Goal: Information Seeking & Learning: Learn about a topic

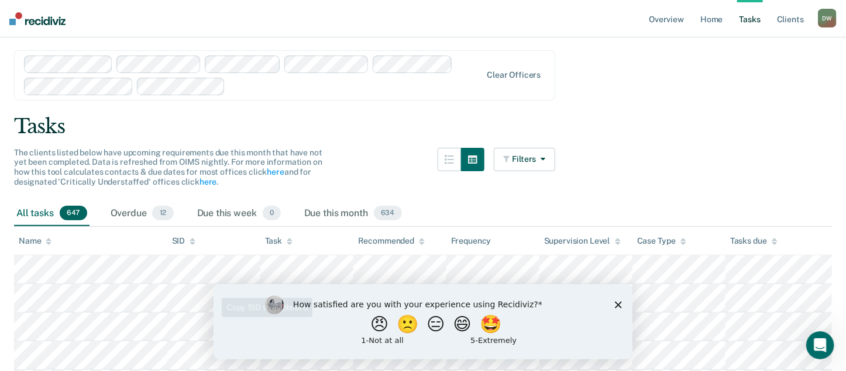
scroll to position [58, 0]
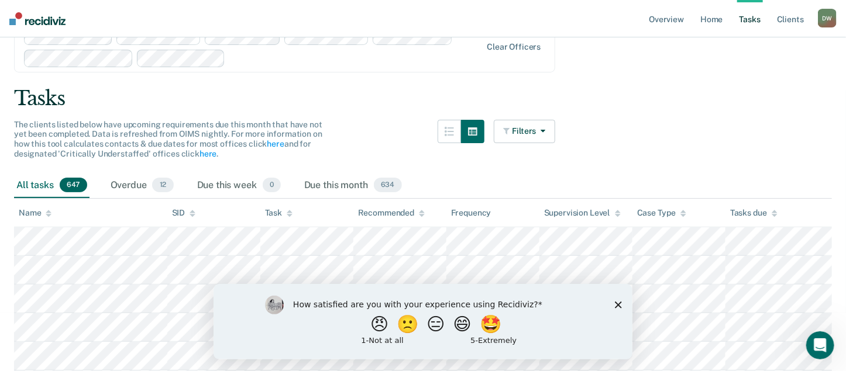
click at [618, 308] on div "How satisfied are you with your experience using Recidiviz? 😠 🙁 😑 😄 🤩 1 - Not a…" at bounding box center [422, 321] width 419 height 75
click at [616, 303] on icon "Close survey" at bounding box center [617, 304] width 7 height 7
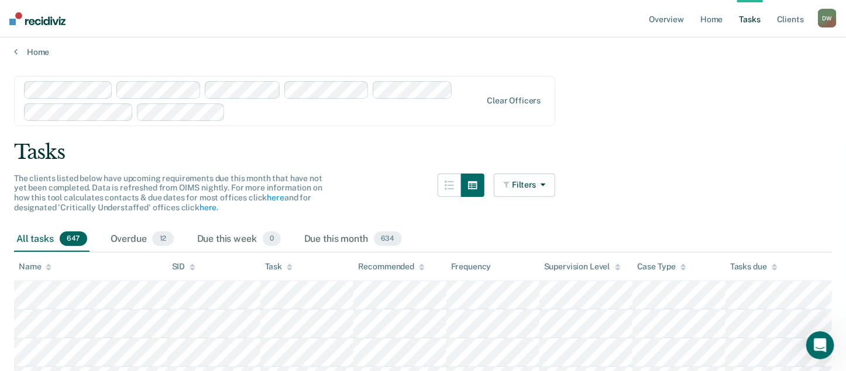
scroll to position [0, 0]
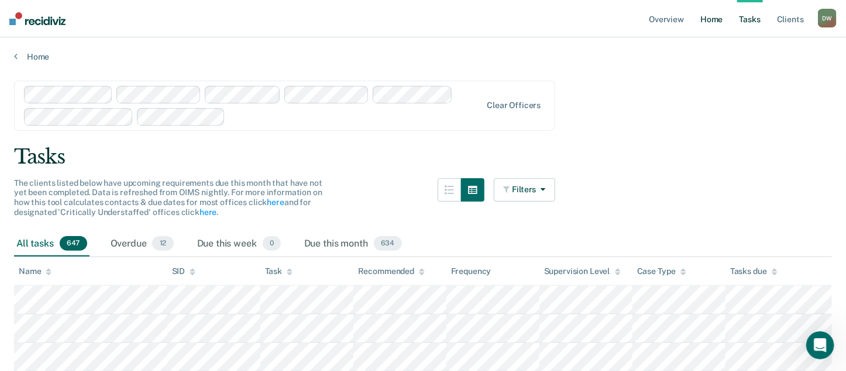
click at [714, 18] on link "Home" at bounding box center [711, 18] width 27 height 37
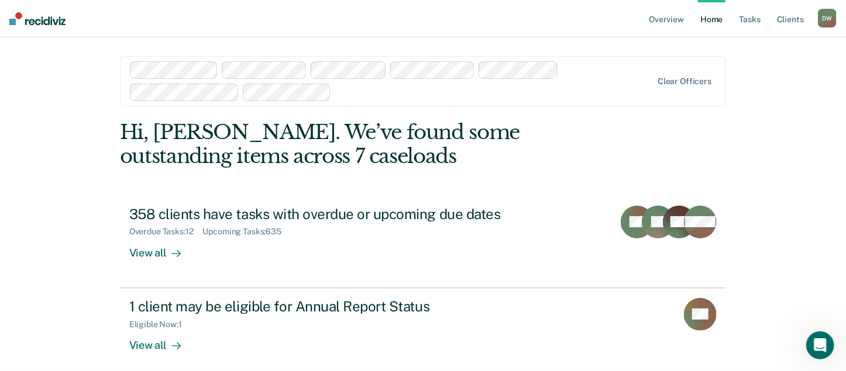
scroll to position [9, 0]
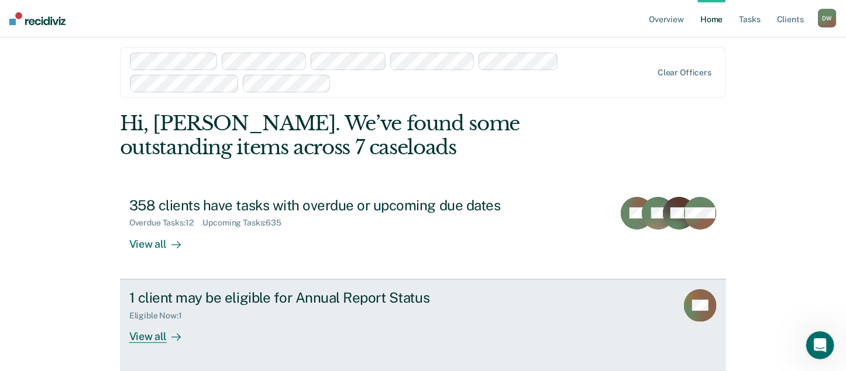
click at [404, 293] on div "1 client may be eligible for Annual Report Status" at bounding box center [334, 298] width 411 height 17
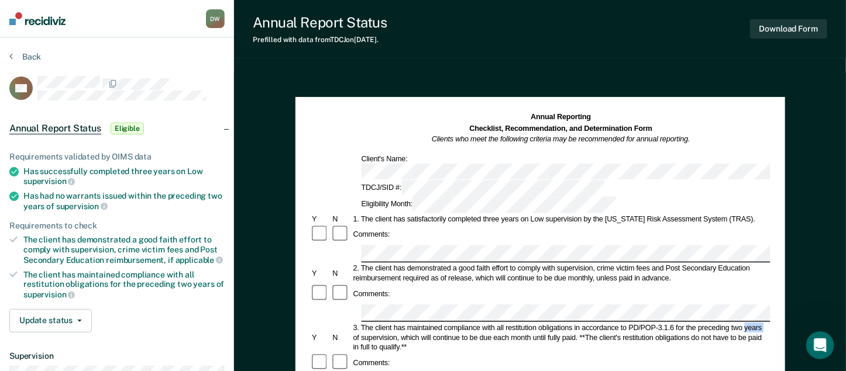
scroll to position [9, 0]
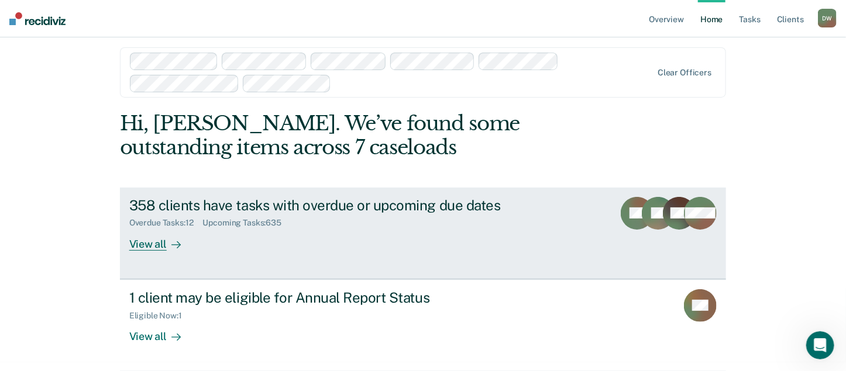
click at [148, 241] on div "View all" at bounding box center [162, 239] width 66 height 23
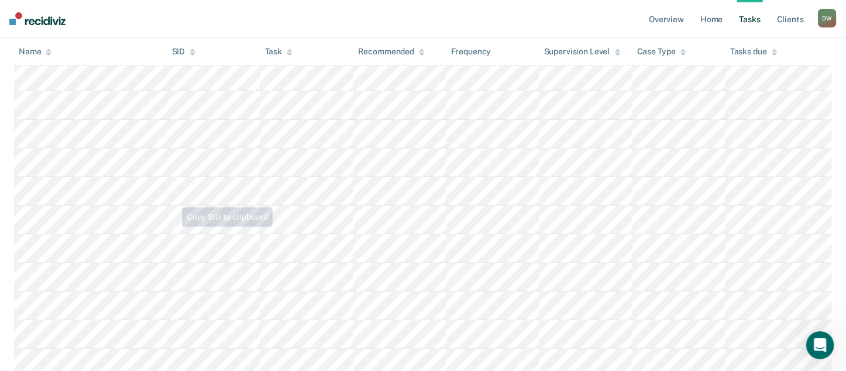
scroll to position [2339, 0]
click at [666, 22] on link "Overview" at bounding box center [666, 18] width 40 height 37
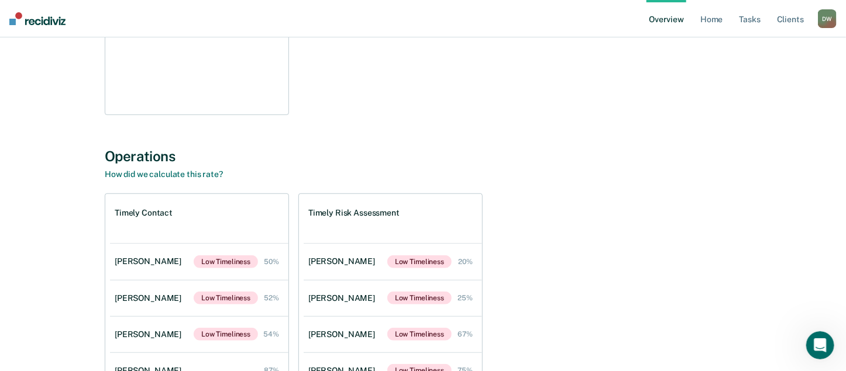
scroll to position [351, 0]
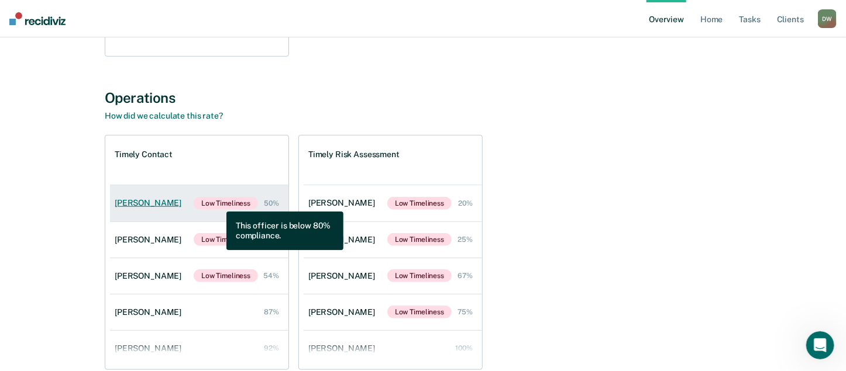
click at [218, 203] on span "Low Timeliness" at bounding box center [226, 203] width 64 height 13
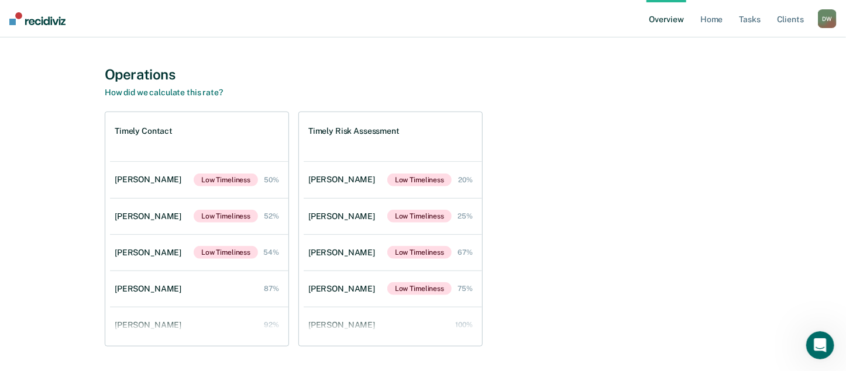
scroll to position [409, 0]
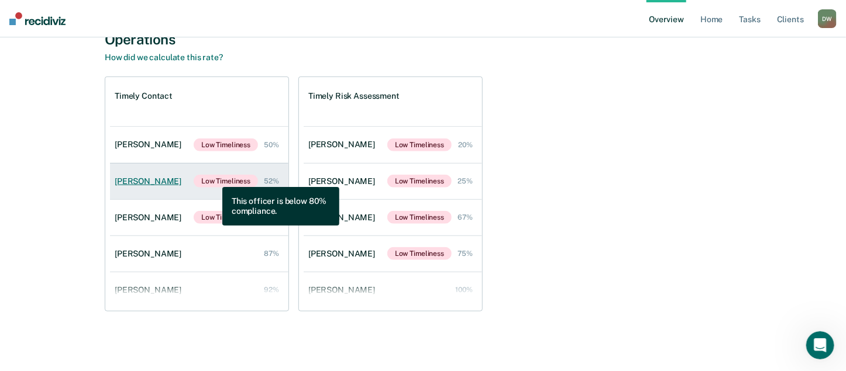
click at [213, 178] on span "Low Timeliness" at bounding box center [226, 181] width 64 height 13
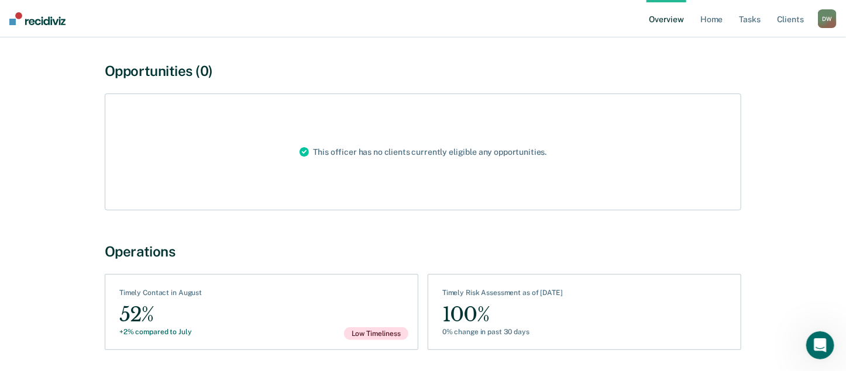
scroll to position [16, 0]
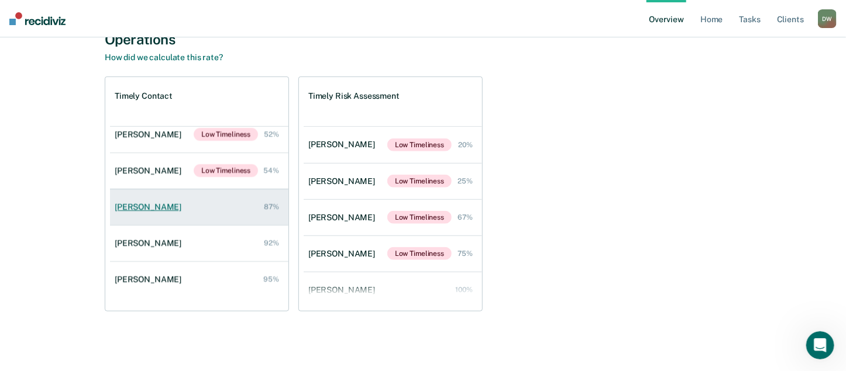
scroll to position [410, 0]
click at [192, 212] on link "[PERSON_NAME] 87%" at bounding box center [199, 206] width 178 height 33
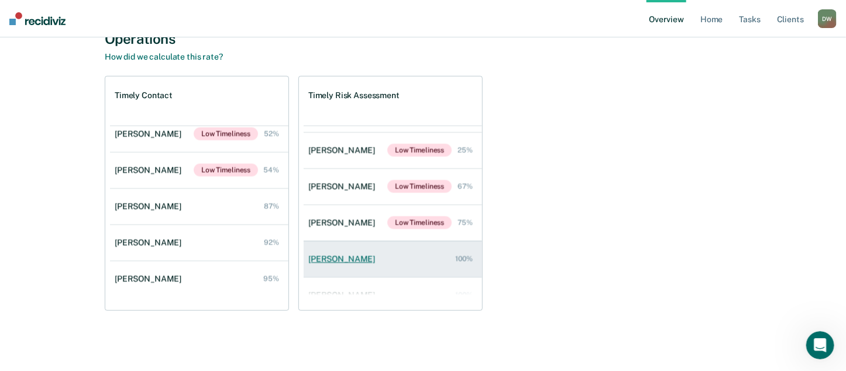
scroll to position [47, 0]
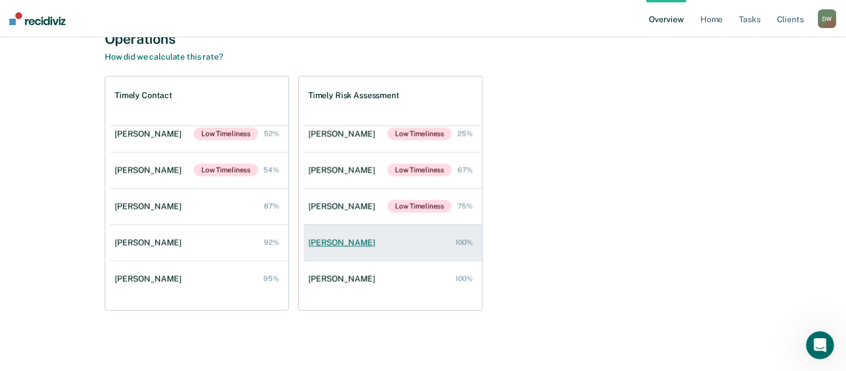
click at [380, 253] on link "[PERSON_NAME] 100%" at bounding box center [393, 242] width 178 height 33
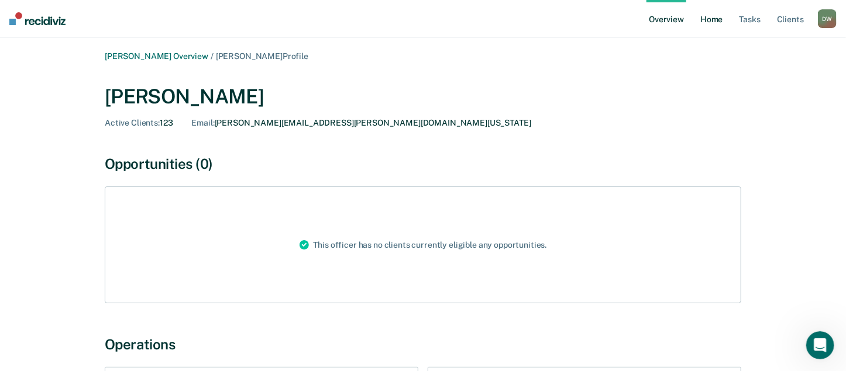
click at [706, 19] on link "Home" at bounding box center [711, 18] width 27 height 37
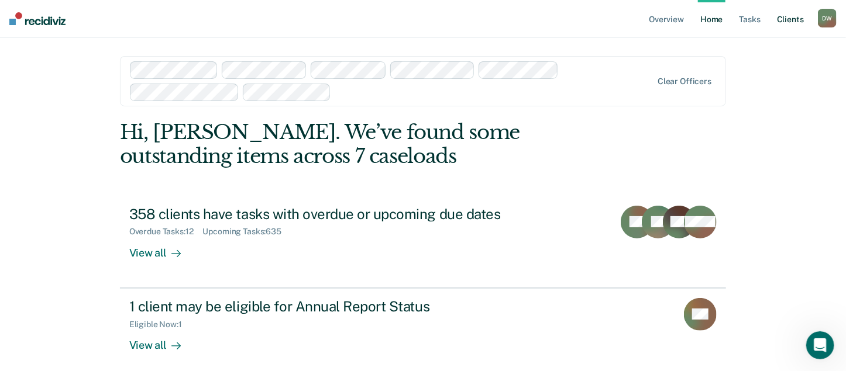
click at [792, 20] on link "Client s" at bounding box center [790, 18] width 32 height 37
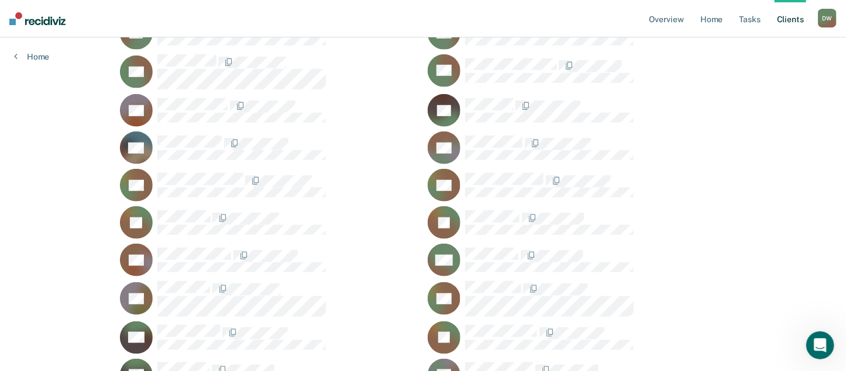
scroll to position [468, 0]
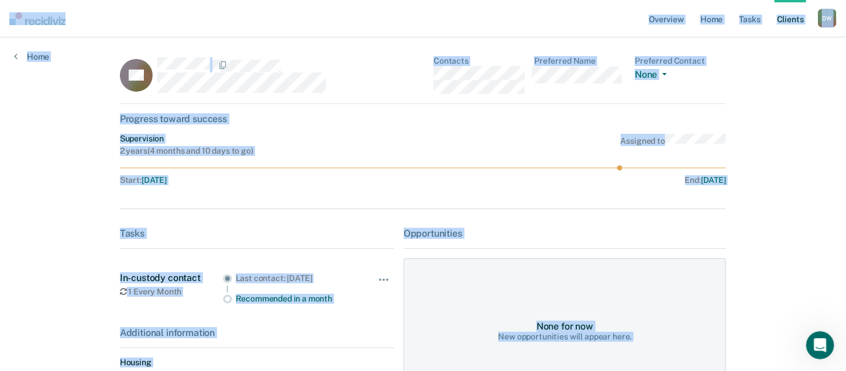
click at [288, 203] on div "CC Contacts Preferred Name Preferred Contact None Call Text Email None Progress…" at bounding box center [423, 237] width 606 height 363
